Goal: Task Accomplishment & Management: Manage account settings

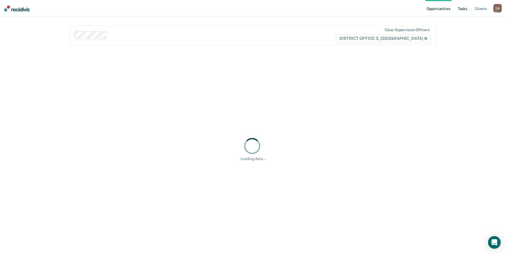
click at [459, 7] on link "Tasks" at bounding box center [462, 8] width 12 height 17
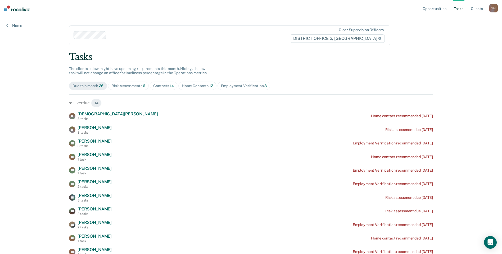
click at [204, 88] on span "Home Contacts 12" at bounding box center [197, 86] width 38 height 8
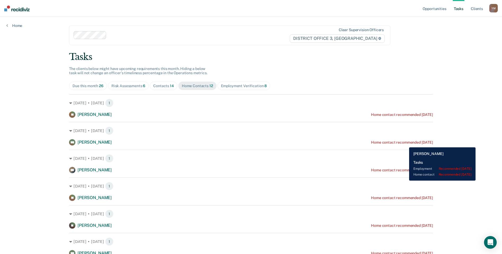
click at [405, 144] on div "Home contact recommended [DATE]" at bounding box center [402, 142] width 62 height 4
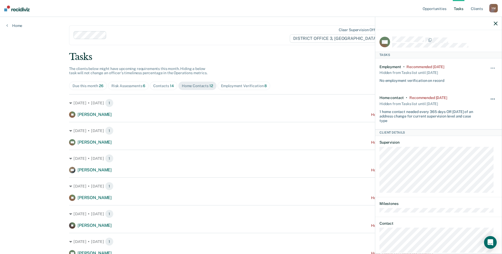
click at [492, 98] on button "button" at bounding box center [492, 102] width 9 height 8
click at [471, 133] on button "30 days" at bounding box center [478, 133] width 38 height 8
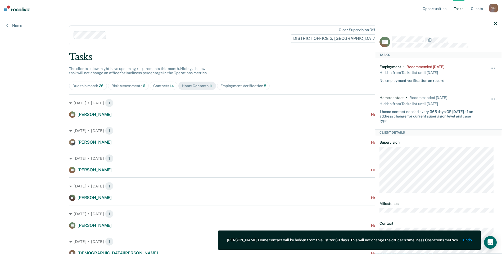
drag, startPoint x: 24, startPoint y: 164, endPoint x: 36, endPoint y: 154, distance: 15.6
click at [24, 164] on div "Opportunities Tasks Client s [PERSON_NAME] Y M Profile How it works Log Out Hom…" at bounding box center [251, 191] width 502 height 382
click at [495, 22] on icon "button" at bounding box center [496, 24] width 4 height 4
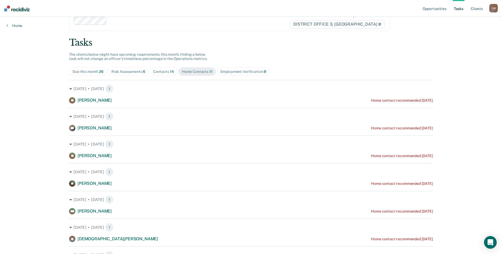
scroll to position [26, 0]
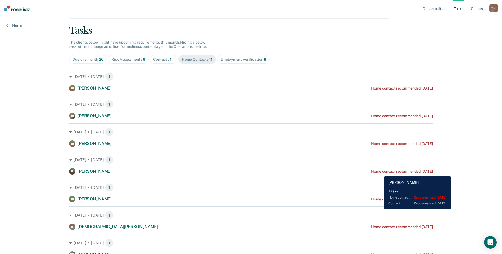
click at [380, 172] on div "Home contact recommended [DATE]" at bounding box center [402, 172] width 62 height 4
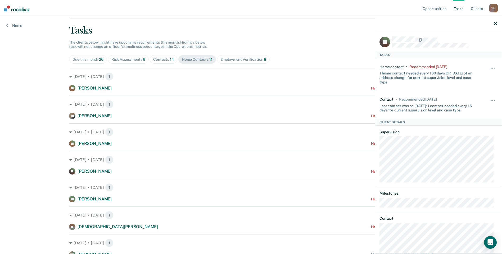
click at [482, 68] on div "Home contact • Recommended [DATE] 1 home contact needed every 180 days OR [DATE…" at bounding box center [438, 74] width 118 height 33
click at [488, 67] on button "button" at bounding box center [492, 71] width 9 height 8
click at [468, 101] on button "30 days" at bounding box center [478, 102] width 38 height 8
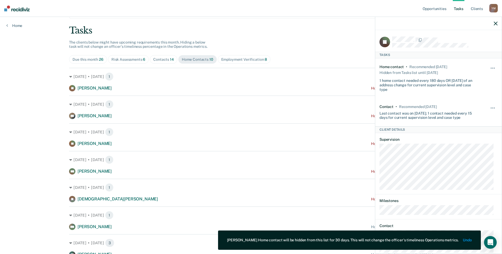
click at [35, 202] on div "Opportunities Tasks Client s [PERSON_NAME] Y M Profile How it works Log Out Hom…" at bounding box center [251, 151] width 502 height 355
click at [494, 24] on icon "button" at bounding box center [496, 24] width 4 height 4
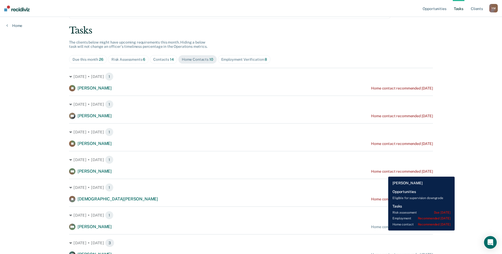
click at [384, 171] on div "Home contact recommended [DATE]" at bounding box center [402, 172] width 62 height 4
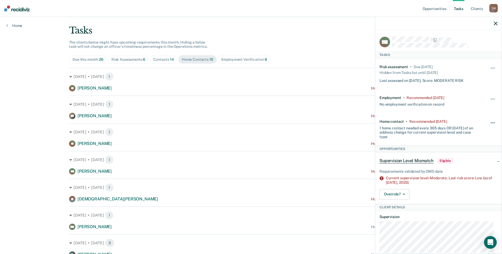
click at [488, 123] on button "button" at bounding box center [492, 125] width 9 height 8
click at [465, 154] on button "30 days" at bounding box center [478, 156] width 38 height 8
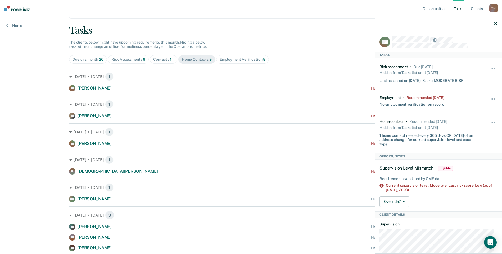
click at [493, 25] on div at bounding box center [438, 23] width 126 height 13
click at [494, 24] on icon "button" at bounding box center [496, 24] width 4 height 4
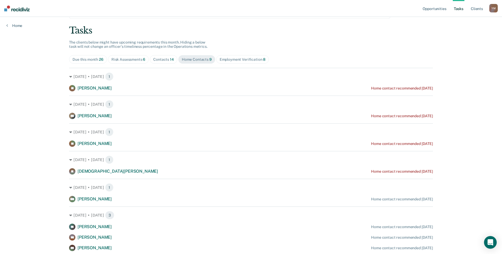
click at [239, 60] on div "Employment Verification 8" at bounding box center [243, 59] width 46 height 4
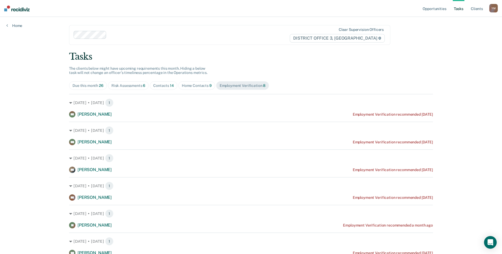
scroll to position [0, 0]
click at [125, 85] on div "Risk Assessments 6" at bounding box center [128, 86] width 34 height 4
